Goal: Transaction & Acquisition: Purchase product/service

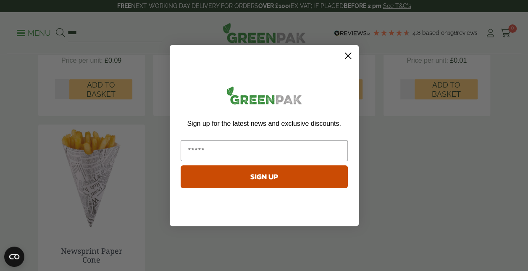
scroll to position [420, 0]
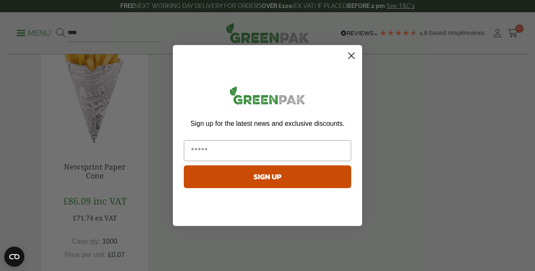
click at [354, 55] on circle "Close dialog" at bounding box center [351, 56] width 14 height 14
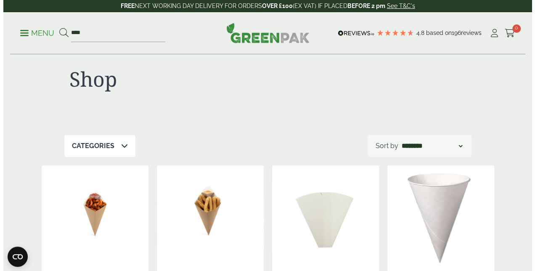
scroll to position [0, 0]
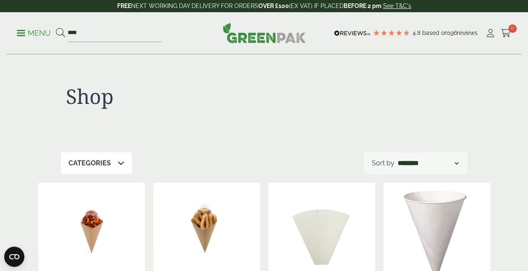
click at [38, 31] on p "Menu" at bounding box center [34, 33] width 34 height 10
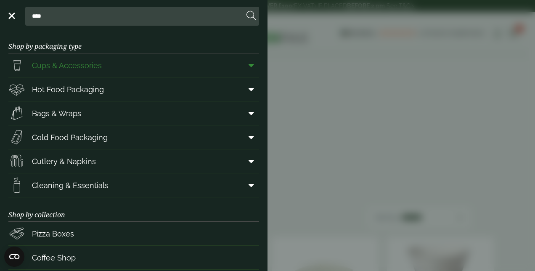
click at [61, 61] on span "Cups & Accessories" at bounding box center [67, 65] width 70 height 11
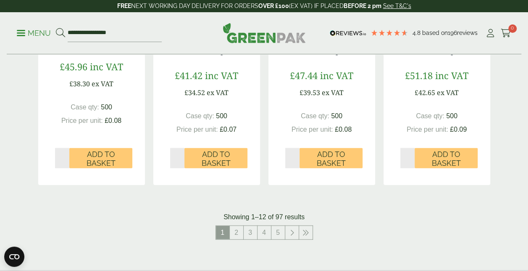
scroll to position [959, 0]
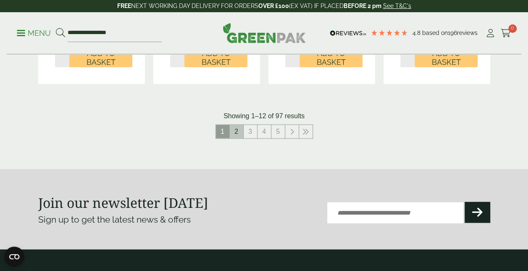
click at [240, 127] on link "2" at bounding box center [236, 131] width 13 height 13
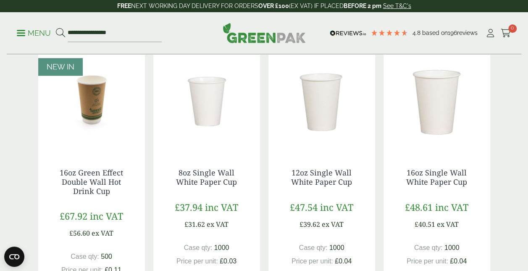
scroll to position [168, 0]
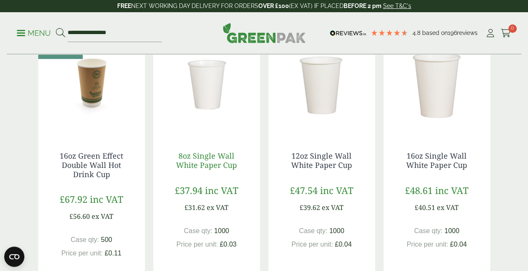
click at [210, 159] on link "8oz Single Wall White Paper Cup" at bounding box center [206, 160] width 61 height 19
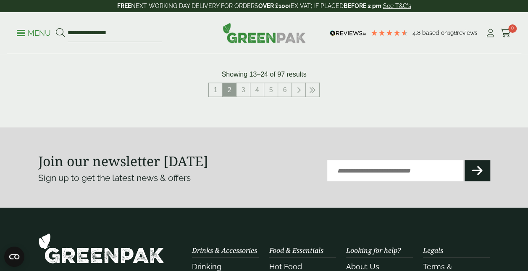
scroll to position [992, 0]
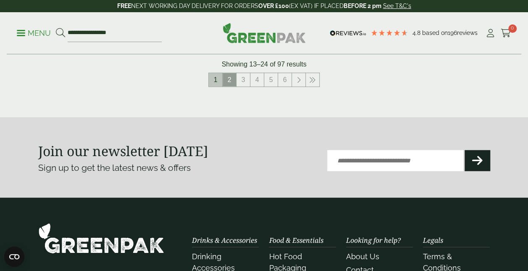
click at [215, 79] on link "1" at bounding box center [215, 79] width 13 height 13
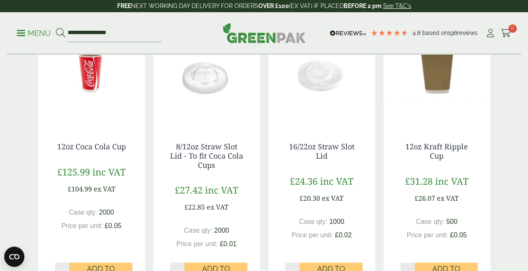
scroll to position [135, 0]
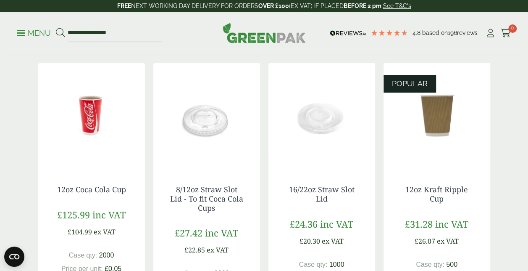
click at [433, 114] on img at bounding box center [437, 115] width 107 height 105
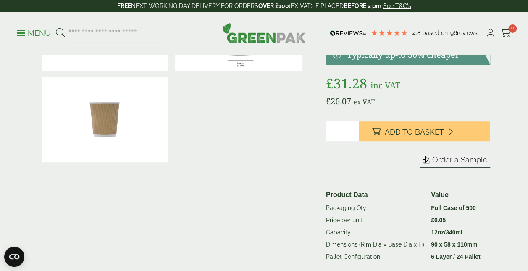
scroll to position [101, 0]
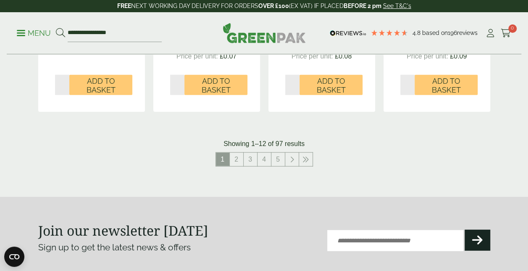
scroll to position [942, 0]
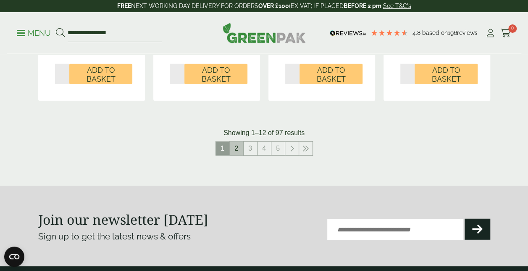
click at [241, 145] on link "2" at bounding box center [236, 148] width 13 height 13
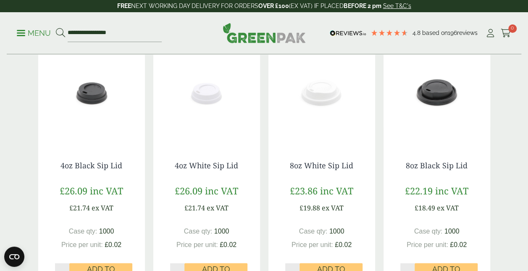
scroll to position [639, 0]
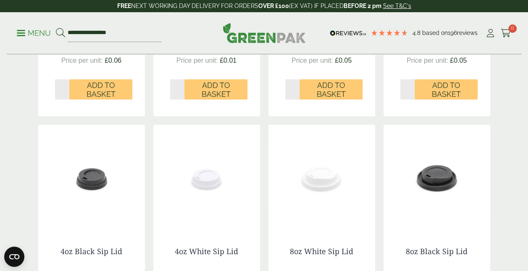
click at [327, 180] on img at bounding box center [322, 176] width 107 height 105
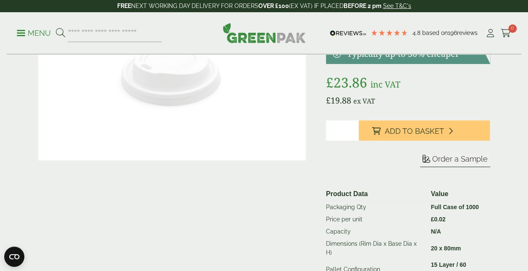
scroll to position [101, 0]
